Goal: Browse casually: Explore the website without a specific task or goal

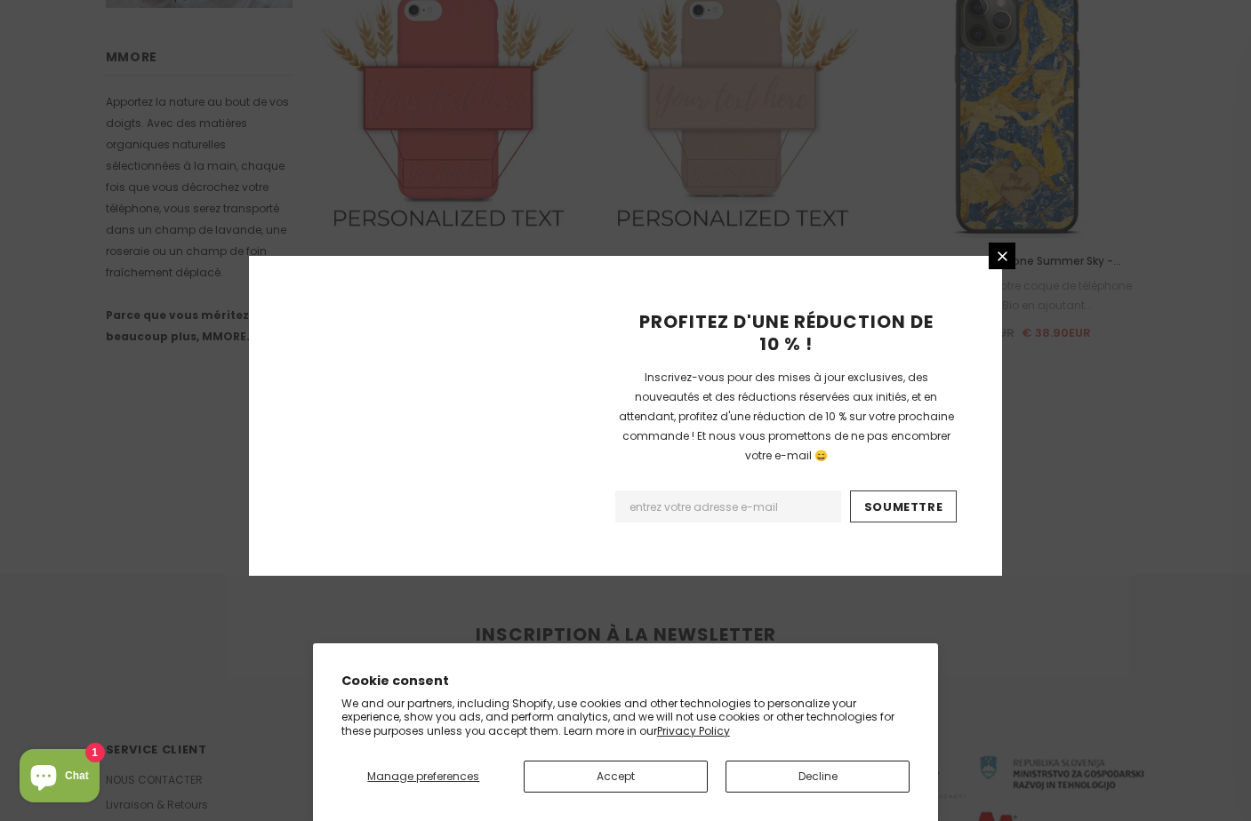
scroll to position [1139, 0]
